Goal: Task Accomplishment & Management: Manage account settings

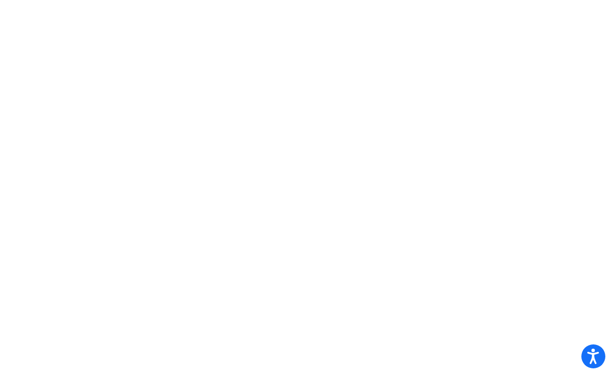
click at [119, 54] on mat-sidenav-content at bounding box center [308, 189] width 616 height 379
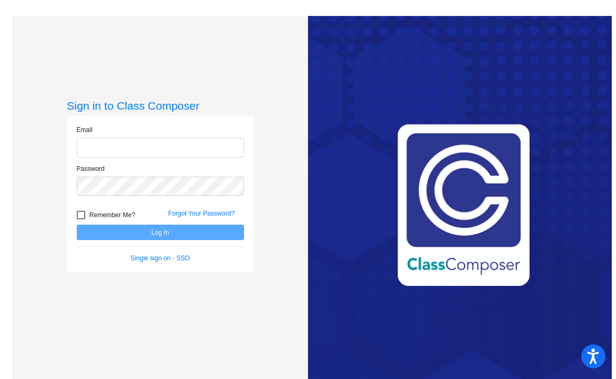
type input "sclautero@lgusd.org"
click at [90, 269] on div "Email sclautero@lgusd.org Password Remember Me? Forgot Your Password? Log In Si…" at bounding box center [160, 194] width 186 height 157
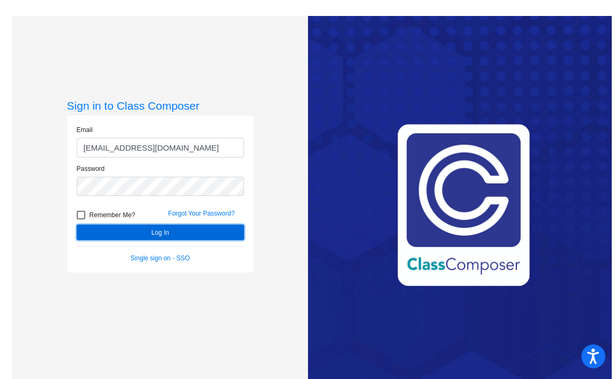
click at [119, 238] on button "Log In" at bounding box center [160, 232] width 167 height 15
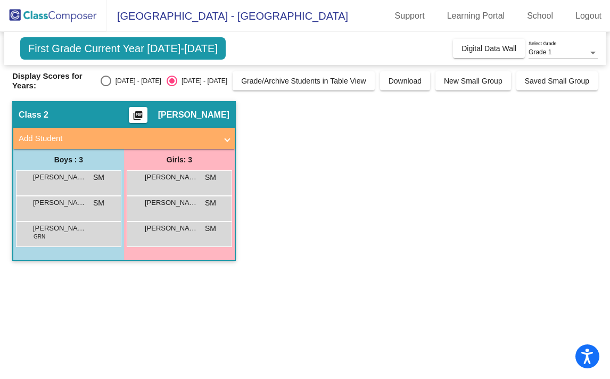
click at [185, 52] on span "First Grade Current Year 2025-2026" at bounding box center [123, 48] width 206 height 22
click at [153, 84] on div "2024 - 2025" at bounding box center [136, 81] width 50 height 10
click at [106, 86] on input "2024 - 2025" at bounding box center [105, 86] width 1 height 1
radio input "true"
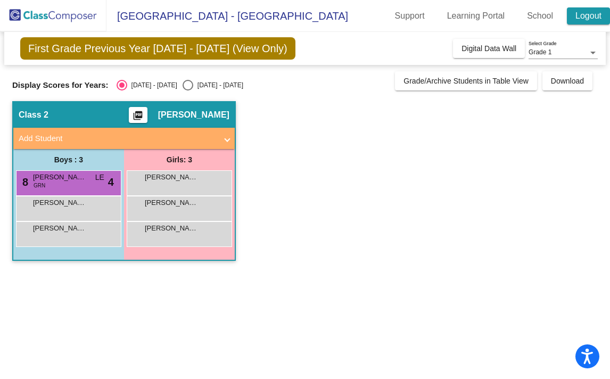
click at [601, 15] on link "Logout" at bounding box center [588, 15] width 43 height 17
